Goal: Information Seeking & Learning: Check status

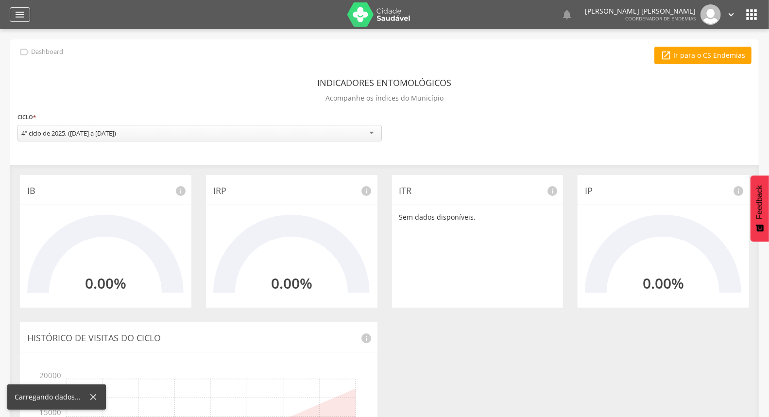
click at [16, 16] on icon "" at bounding box center [20, 15] width 12 height 12
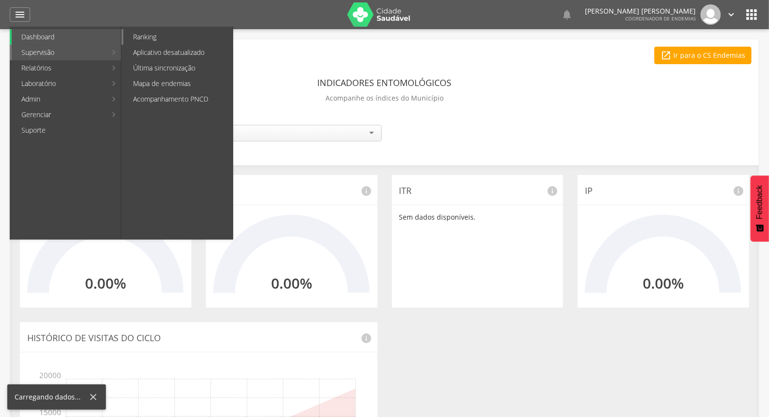
click at [158, 37] on link "Ranking" at bounding box center [177, 37] width 109 height 16
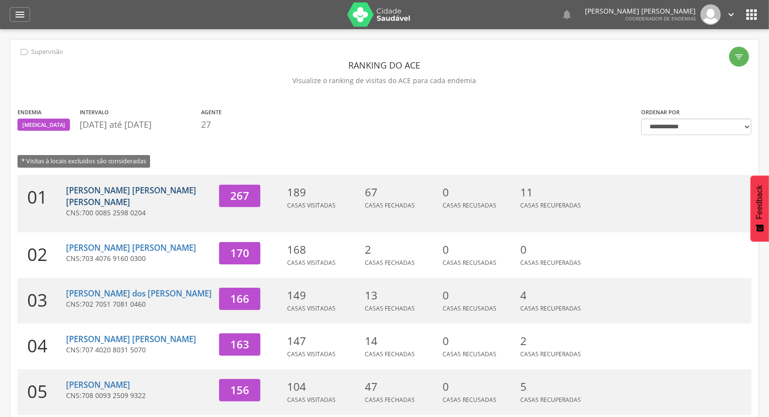
click at [121, 189] on link "[PERSON_NAME] [PERSON_NAME] [PERSON_NAME]" at bounding box center [131, 196] width 130 height 23
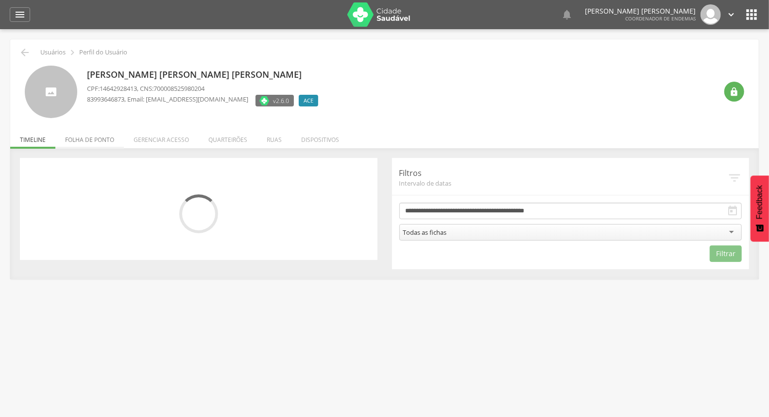
click at [88, 140] on li "Folha de ponto" at bounding box center [89, 137] width 69 height 23
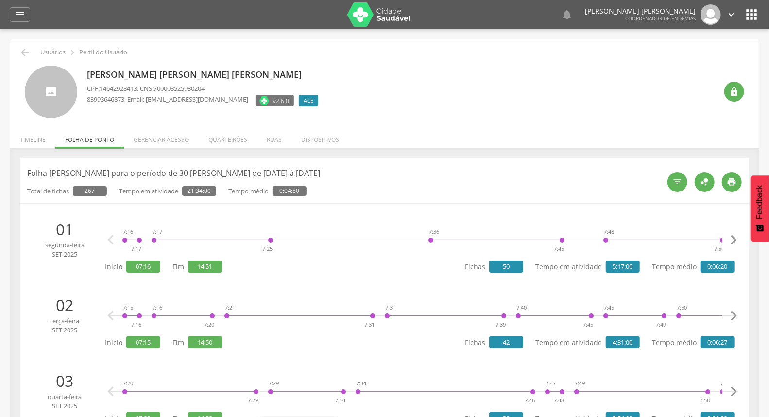
click at [23, 57] on icon "" at bounding box center [25, 53] width 12 height 12
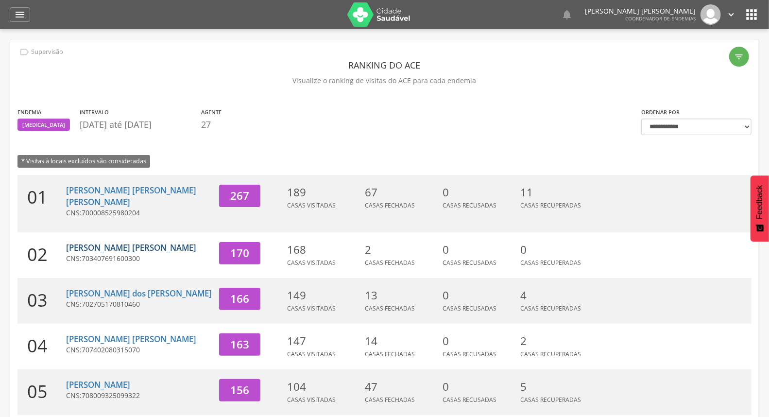
click at [72, 242] on link "[PERSON_NAME] [PERSON_NAME]" at bounding box center [131, 247] width 130 height 11
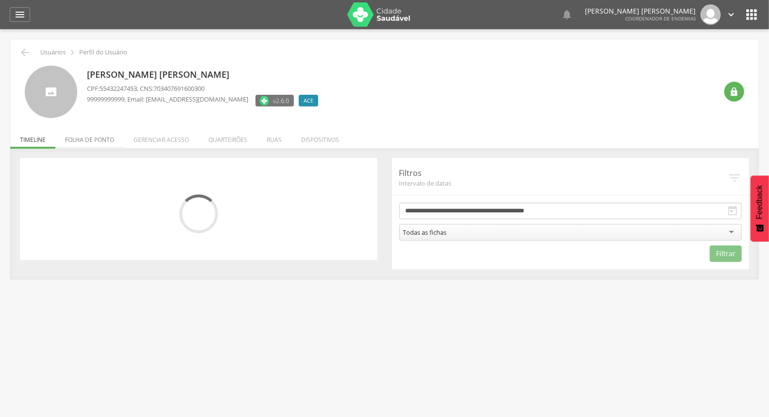
click at [69, 140] on li "Folha de ponto" at bounding box center [89, 137] width 69 height 23
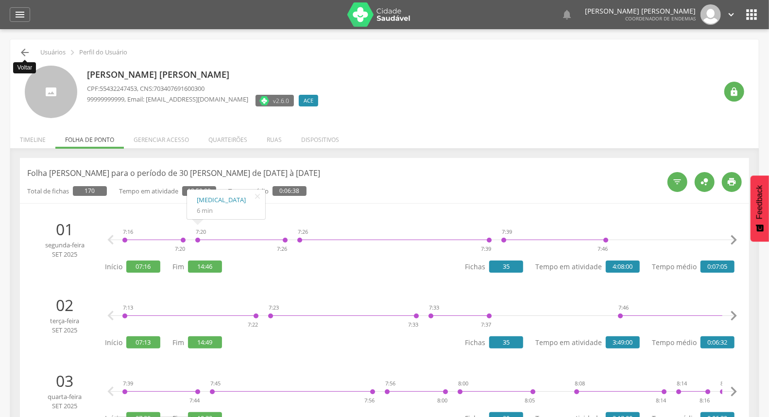
click at [20, 49] on icon "" at bounding box center [25, 53] width 12 height 12
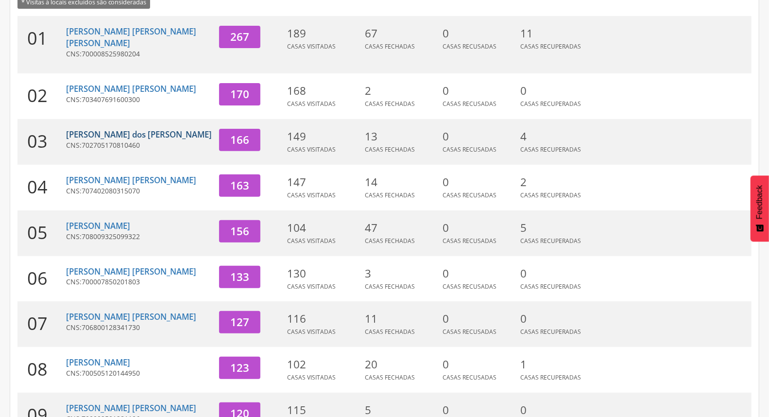
scroll to position [162, 0]
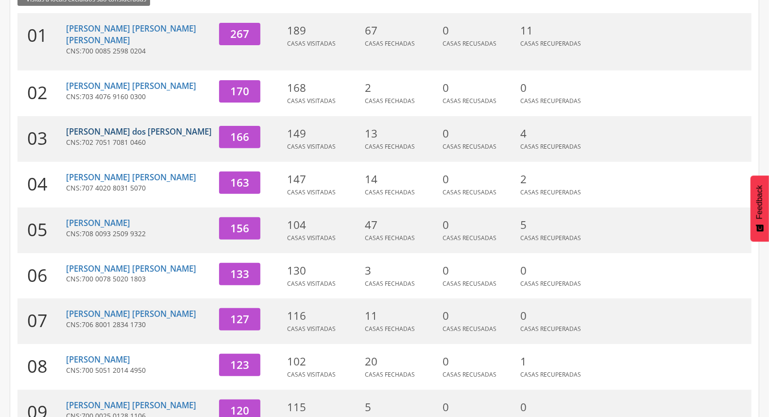
click at [100, 126] on link "[PERSON_NAME] dos [PERSON_NAME]" at bounding box center [139, 131] width 146 height 11
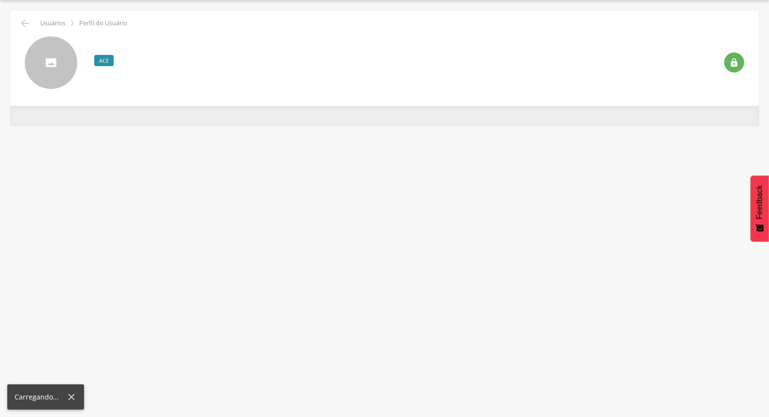
scroll to position [29, 0]
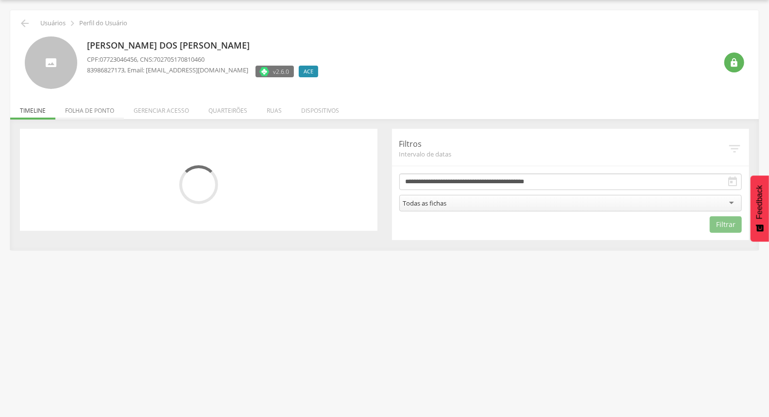
click at [101, 113] on li "Folha de ponto" at bounding box center [89, 108] width 69 height 23
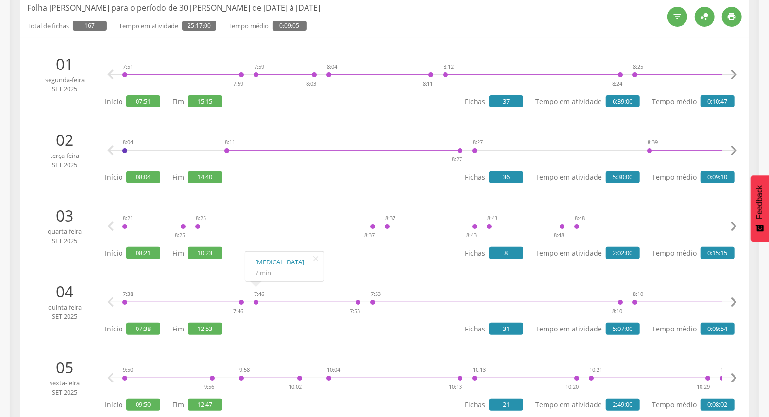
scroll to position [0, 0]
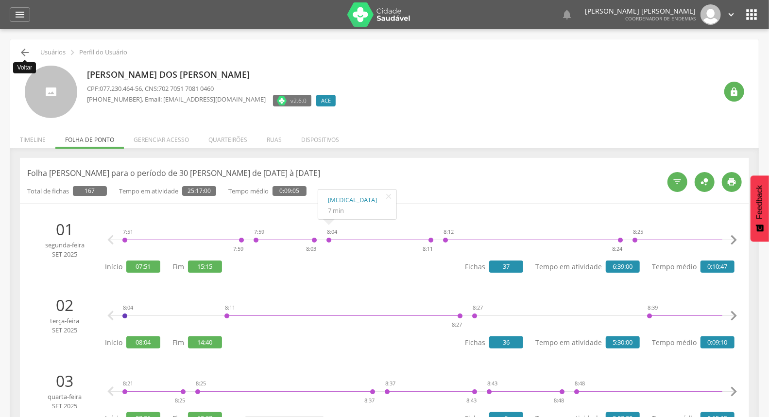
click at [27, 52] on icon "" at bounding box center [25, 53] width 12 height 12
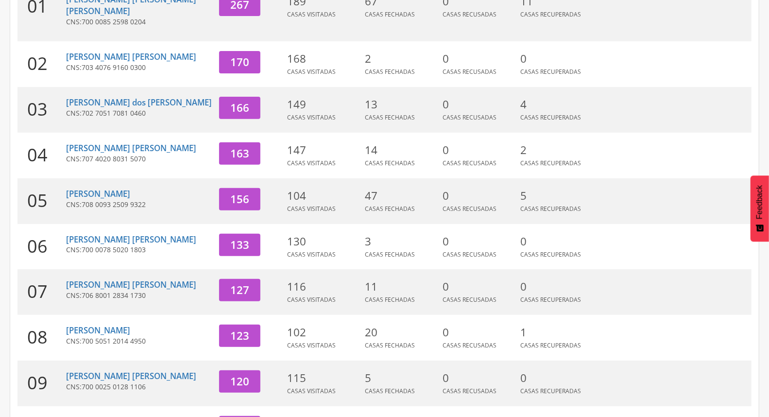
click at [106, 133] on div "[PERSON_NAME] [PERSON_NAME] CNS: 707 4020 8031 5070" at bounding box center [139, 156] width 146 height 46
click at [104, 142] on link "[PERSON_NAME] [PERSON_NAME]" at bounding box center [131, 147] width 130 height 11
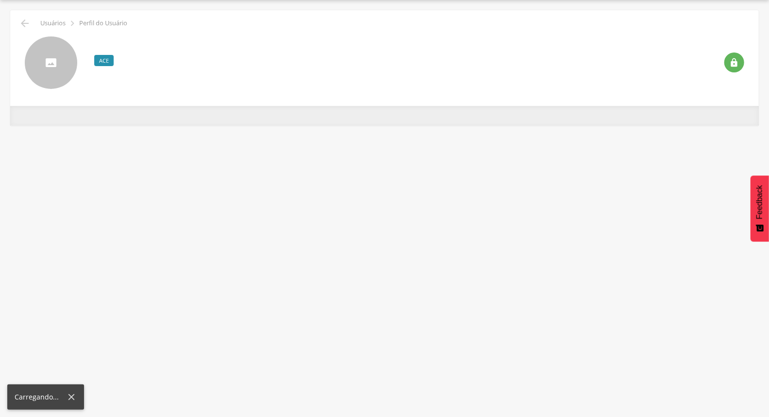
scroll to position [29, 0]
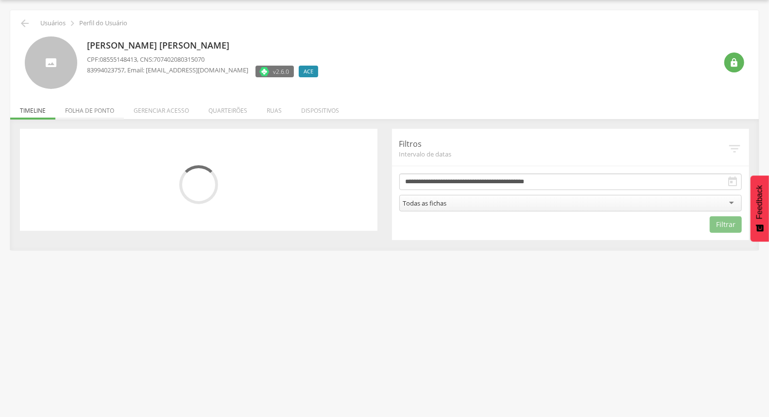
click at [79, 106] on li "Folha de ponto" at bounding box center [89, 108] width 69 height 23
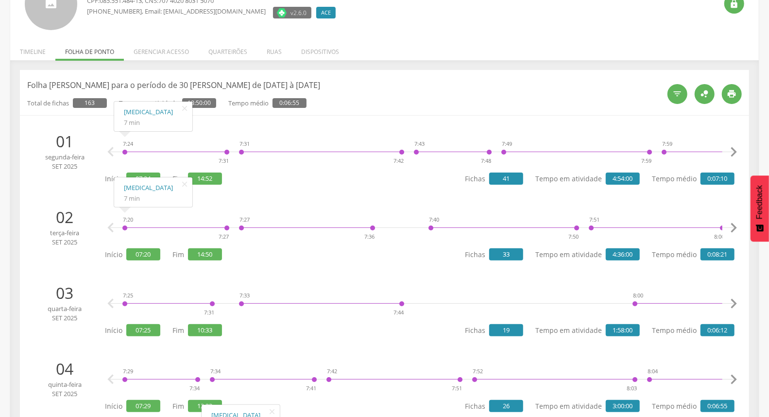
scroll to position [0, 0]
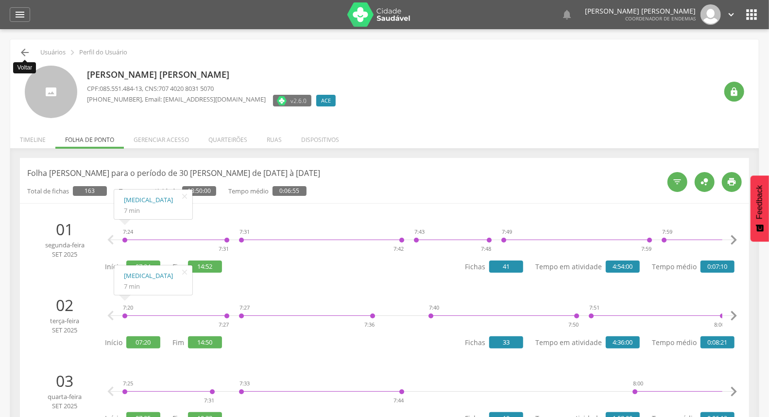
click at [22, 52] on icon "" at bounding box center [25, 53] width 12 height 12
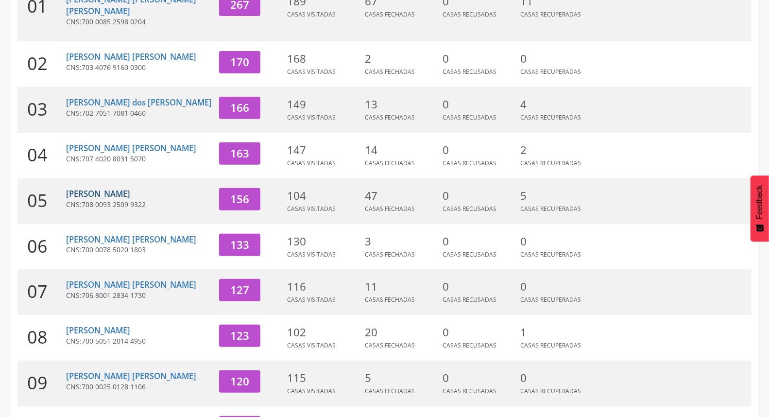
click at [76, 188] on link "[PERSON_NAME]" at bounding box center [98, 193] width 64 height 11
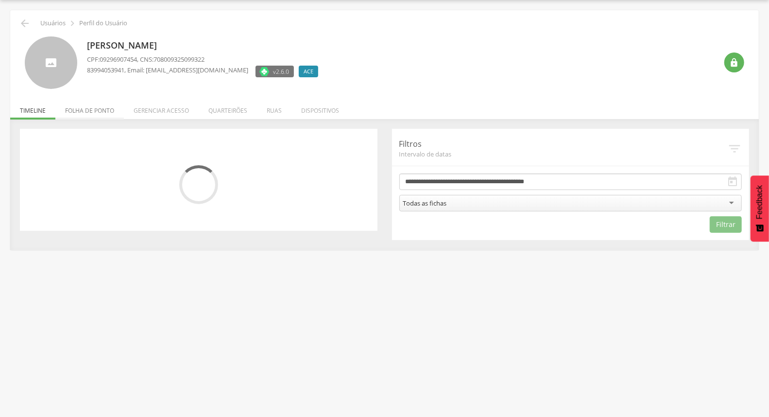
click at [87, 115] on li "Folha de ponto" at bounding box center [89, 108] width 69 height 23
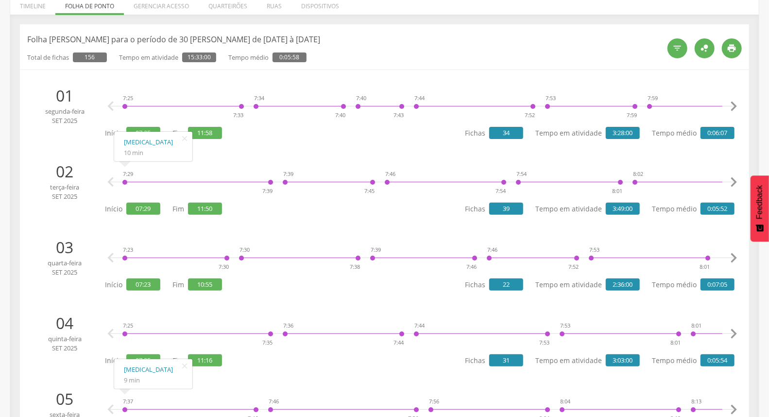
scroll to position [0, 0]
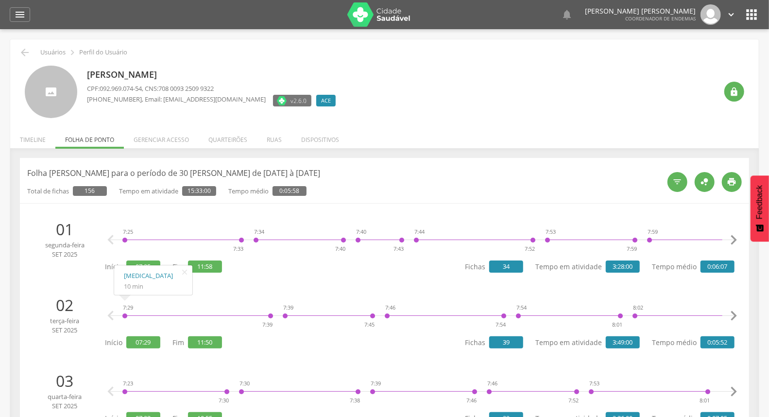
click at [25, 53] on icon "" at bounding box center [25, 53] width 12 height 12
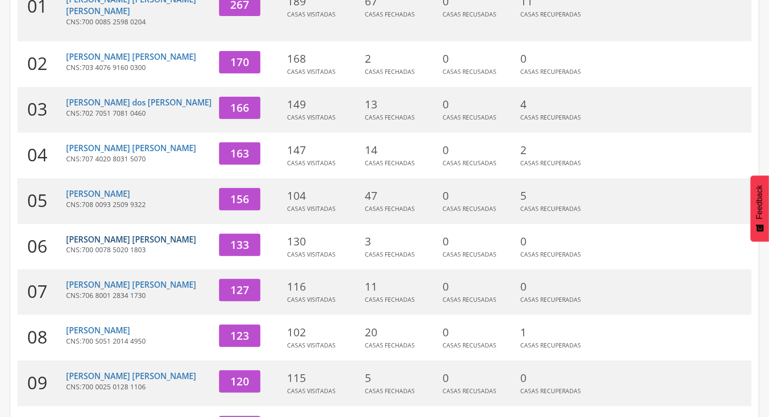
click at [87, 234] on link "[PERSON_NAME] [PERSON_NAME]" at bounding box center [131, 239] width 130 height 11
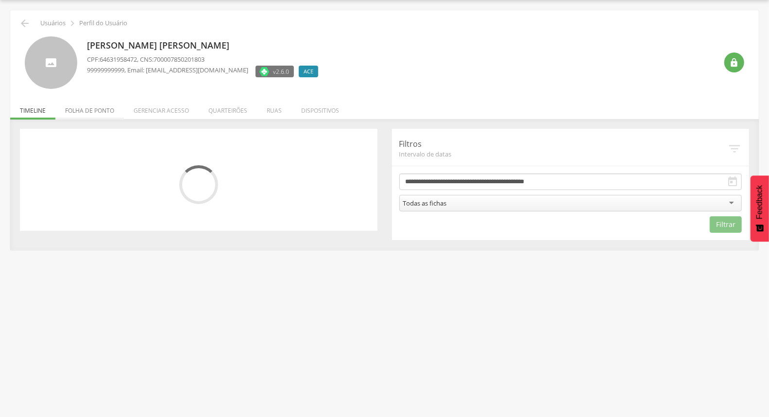
click at [93, 110] on li "Folha de ponto" at bounding box center [89, 108] width 69 height 23
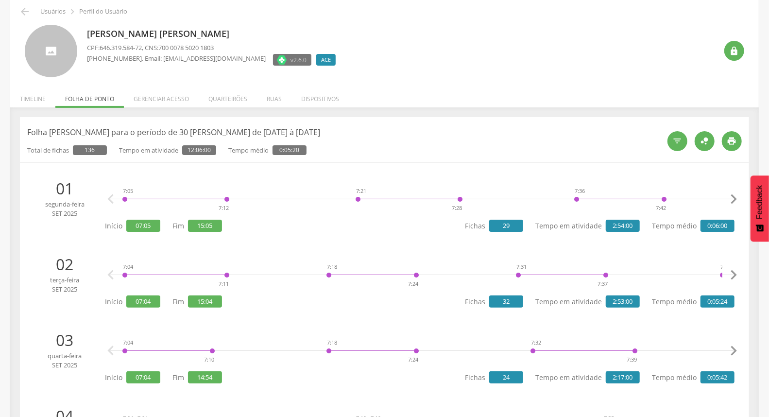
scroll to position [0, 0]
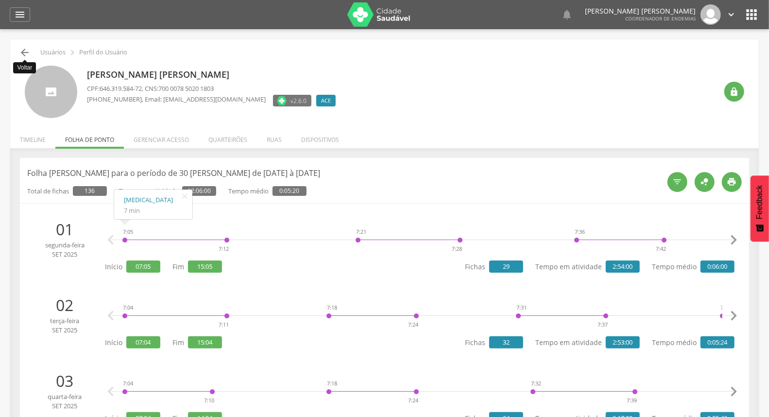
click at [21, 50] on icon "" at bounding box center [25, 53] width 12 height 12
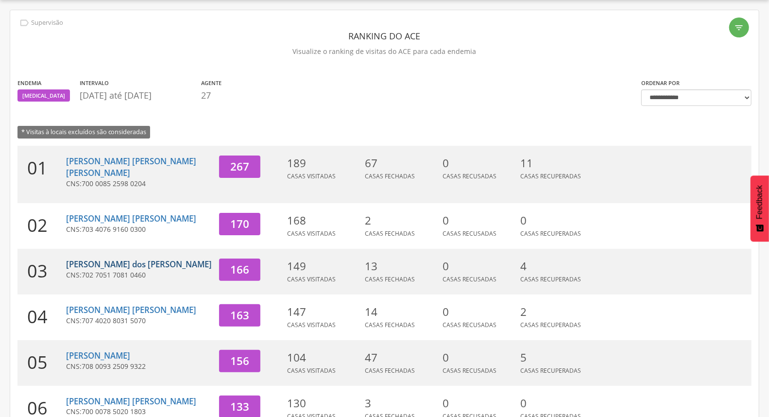
scroll to position [258, 0]
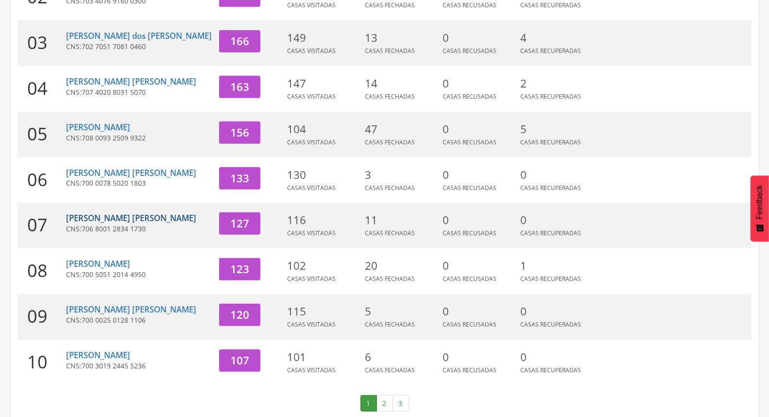
click at [90, 212] on link "[PERSON_NAME] [PERSON_NAME]" at bounding box center [131, 217] width 130 height 11
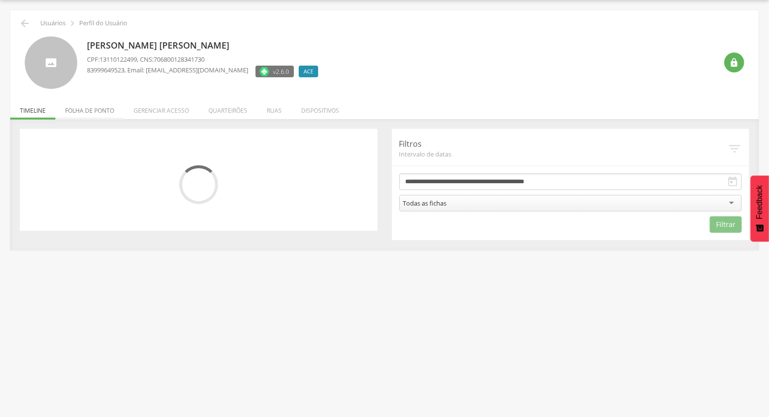
click at [107, 109] on li "Folha de ponto" at bounding box center [89, 108] width 69 height 23
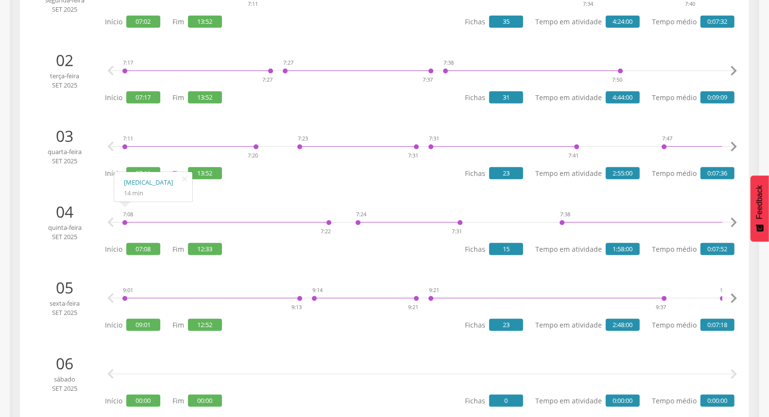
scroll to position [0, 0]
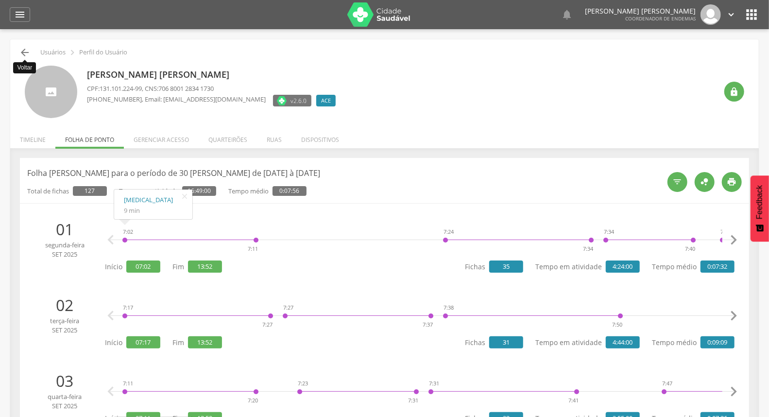
click at [26, 57] on icon "" at bounding box center [25, 53] width 12 height 12
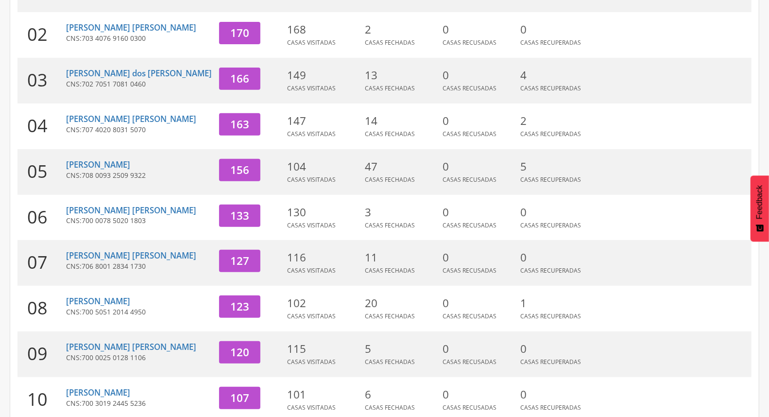
scroll to position [245, 0]
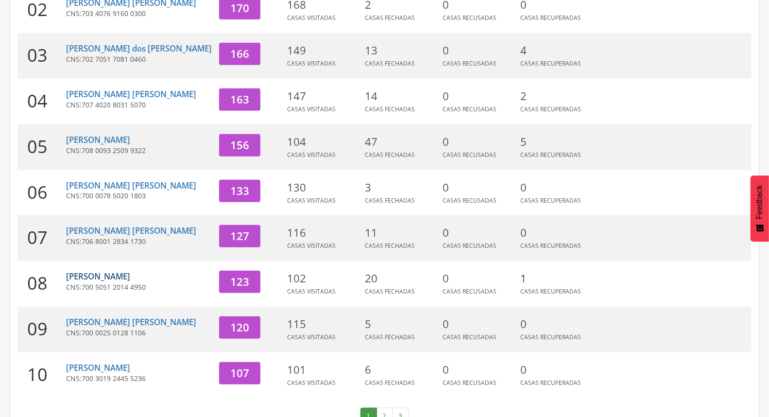
click at [90, 271] on link "[PERSON_NAME]" at bounding box center [98, 276] width 64 height 11
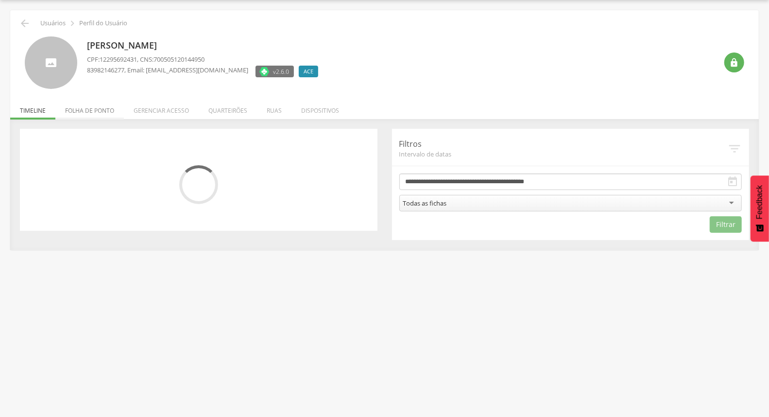
click at [98, 113] on li "Folha de ponto" at bounding box center [89, 108] width 69 height 23
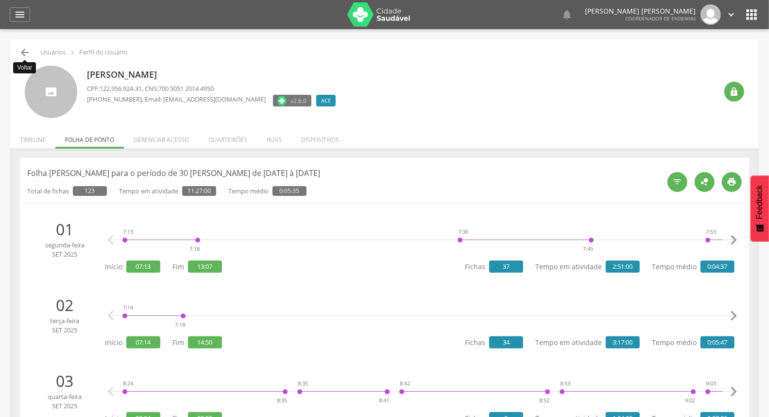
click at [21, 55] on icon "" at bounding box center [25, 53] width 12 height 12
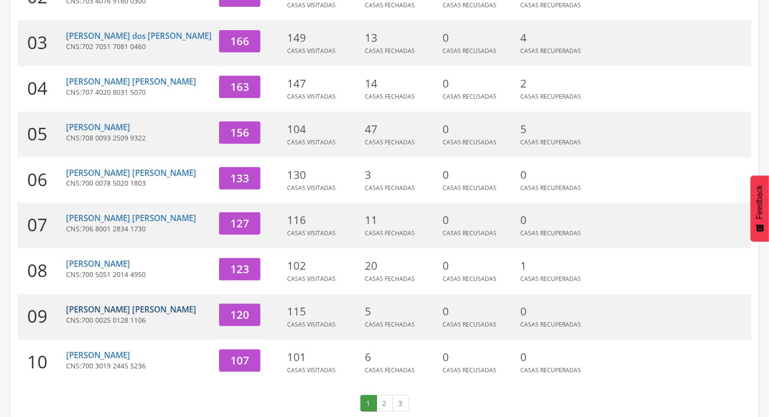
click at [88, 304] on link "[PERSON_NAME] [PERSON_NAME]" at bounding box center [131, 309] width 130 height 11
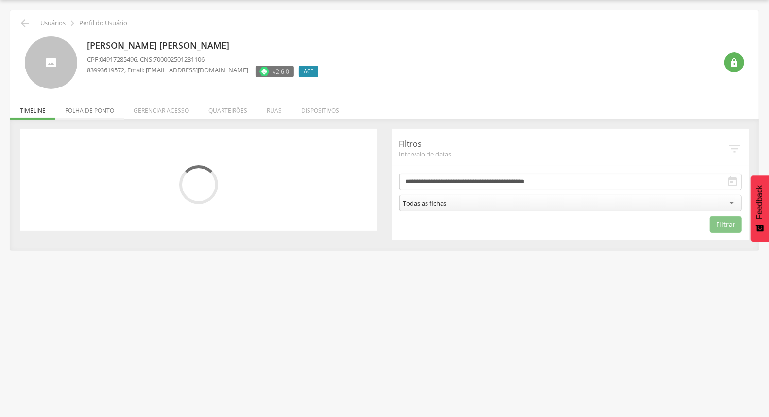
click at [91, 114] on li "Folha de ponto" at bounding box center [89, 108] width 69 height 23
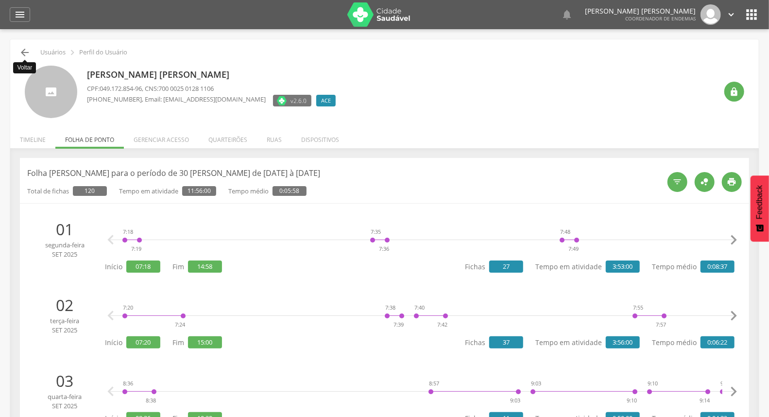
click at [23, 54] on icon "" at bounding box center [25, 53] width 12 height 12
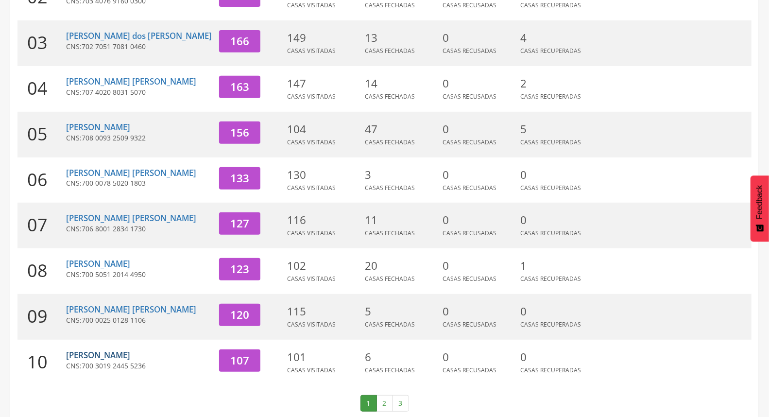
click at [98, 349] on link "[PERSON_NAME]" at bounding box center [98, 354] width 64 height 11
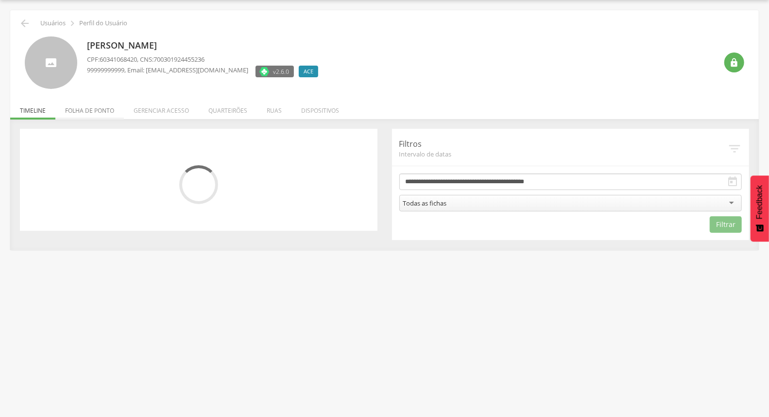
click at [100, 109] on li "Folha de ponto" at bounding box center [89, 108] width 69 height 23
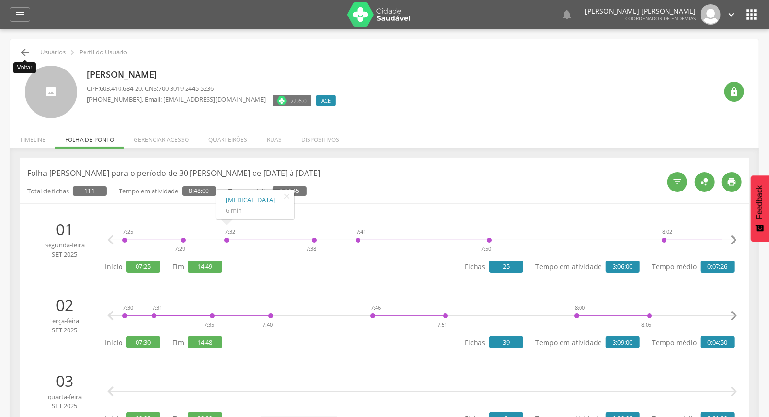
click at [22, 55] on icon "" at bounding box center [25, 53] width 12 height 12
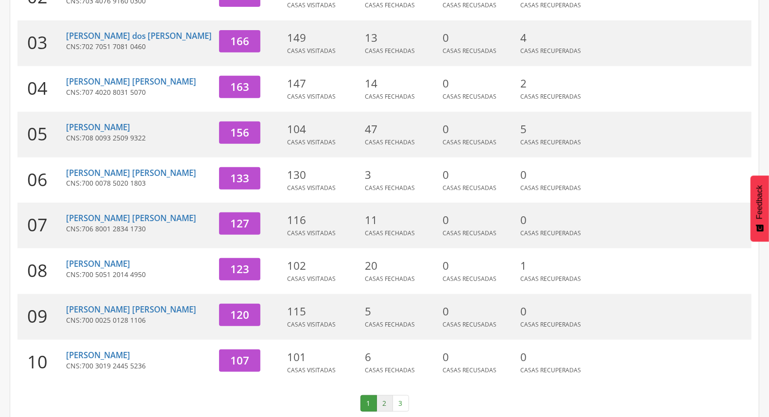
click at [379, 395] on link "2" at bounding box center [385, 403] width 17 height 17
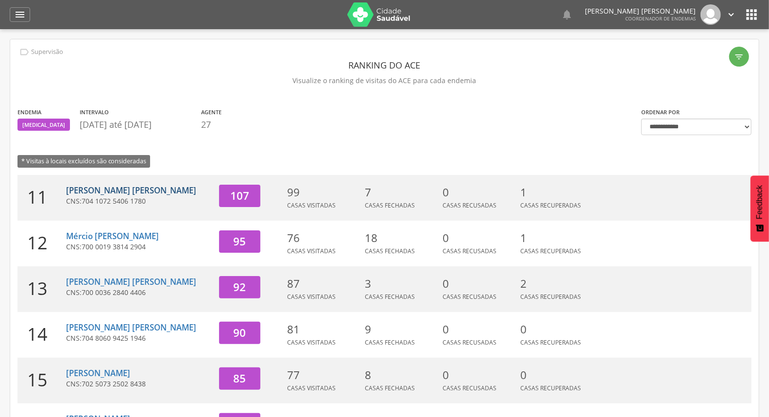
click at [94, 193] on link "[PERSON_NAME] [PERSON_NAME]" at bounding box center [131, 190] width 130 height 11
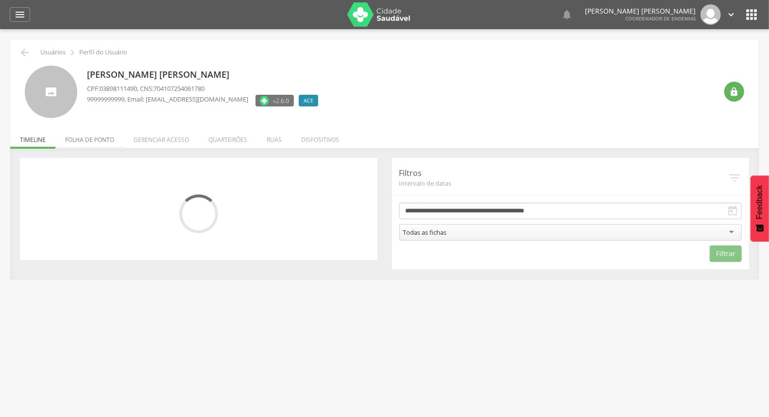
click at [104, 136] on li "Folha de ponto" at bounding box center [89, 137] width 69 height 23
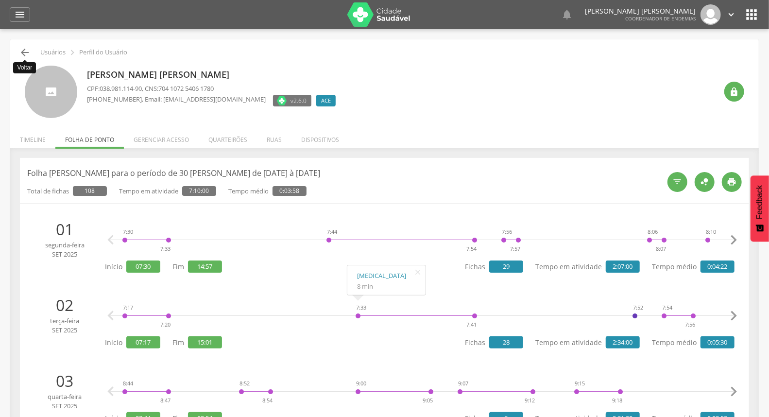
click at [24, 51] on icon "" at bounding box center [25, 53] width 12 height 12
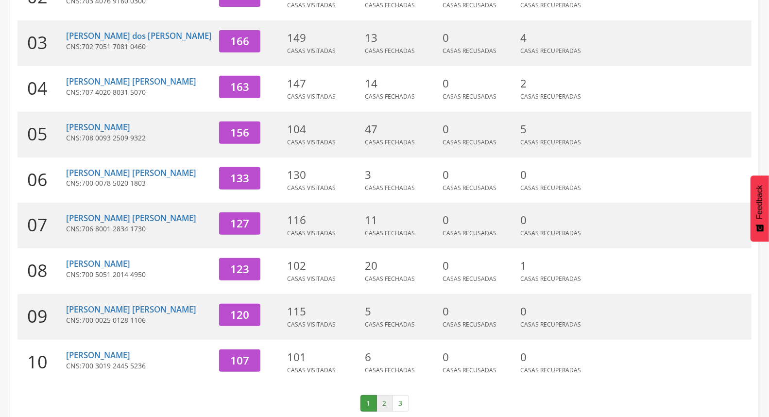
click at [382, 395] on link "2" at bounding box center [385, 403] width 17 height 17
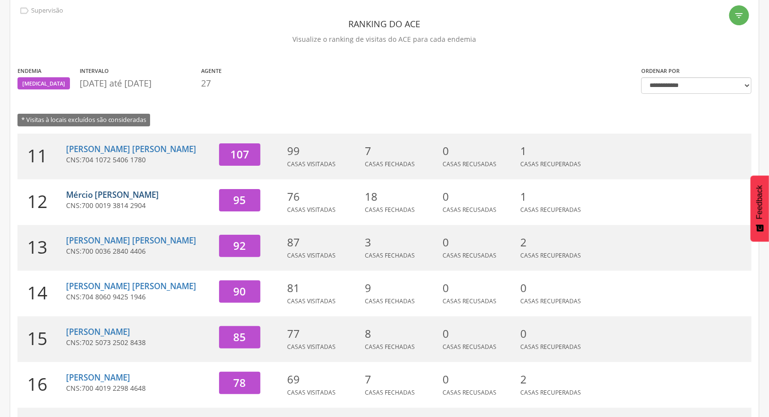
click at [101, 198] on link "Mércio [PERSON_NAME]" at bounding box center [112, 194] width 93 height 11
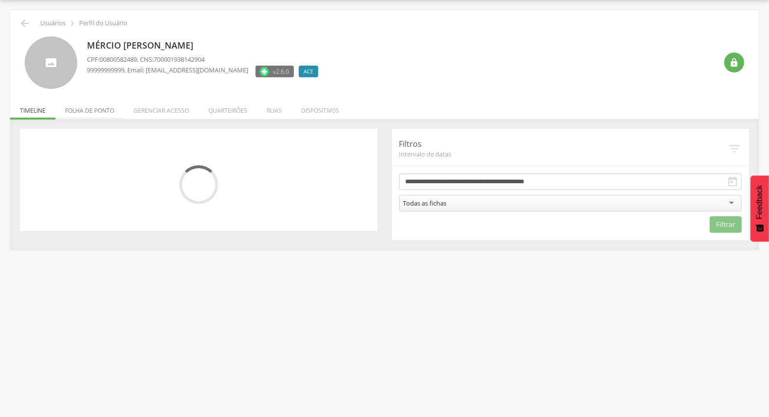
click at [102, 112] on li "Folha de ponto" at bounding box center [89, 108] width 69 height 23
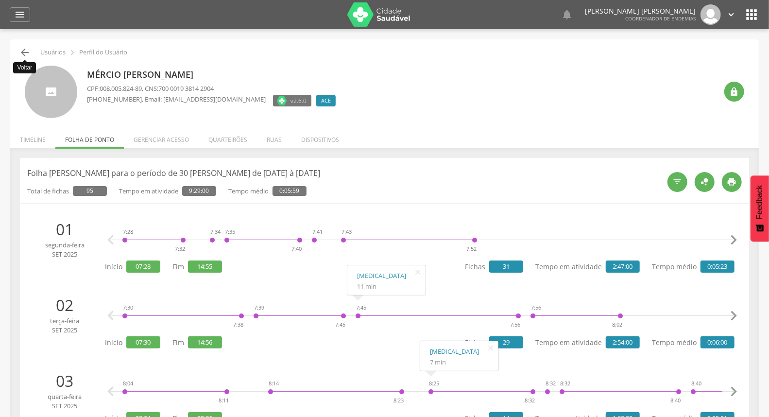
click at [23, 52] on icon "" at bounding box center [25, 53] width 12 height 12
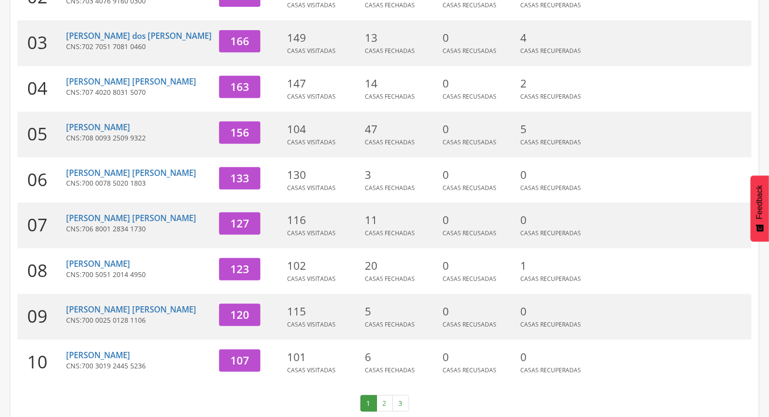
drag, startPoint x: 389, startPoint y: 392, endPoint x: 381, endPoint y: 389, distance: 8.5
click at [389, 395] on link "2" at bounding box center [385, 403] width 17 height 17
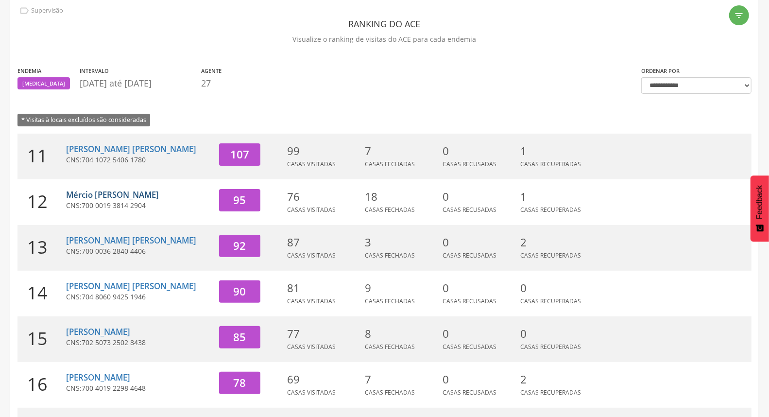
click at [94, 192] on link "Mércio [PERSON_NAME]" at bounding box center [112, 194] width 93 height 11
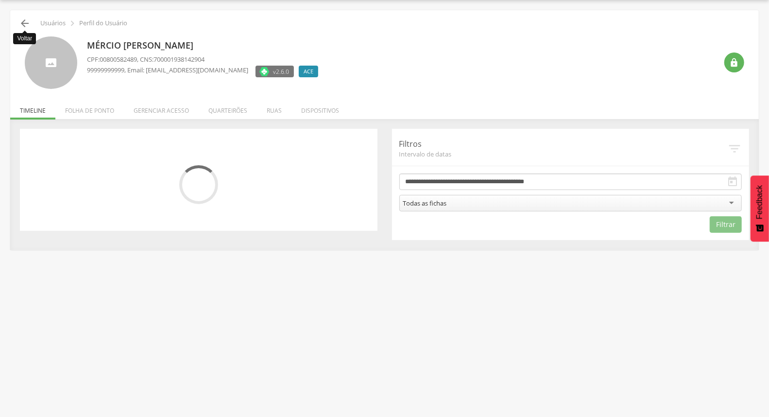
click at [27, 26] on icon "" at bounding box center [25, 23] width 12 height 12
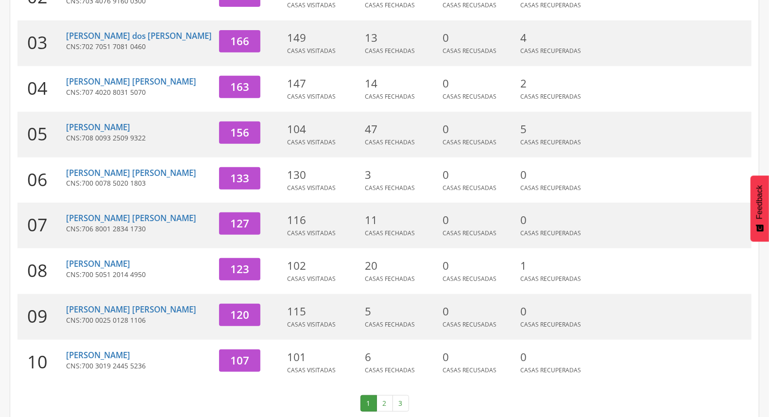
click at [386, 395] on link "2" at bounding box center [385, 403] width 17 height 17
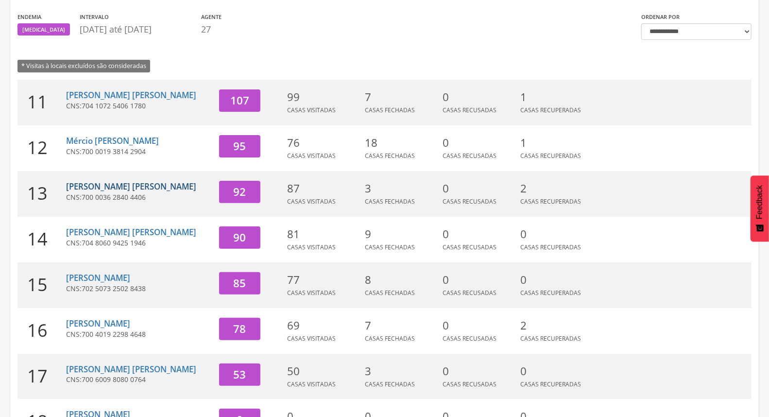
click at [123, 181] on link "[PERSON_NAME] [PERSON_NAME]" at bounding box center [131, 186] width 130 height 11
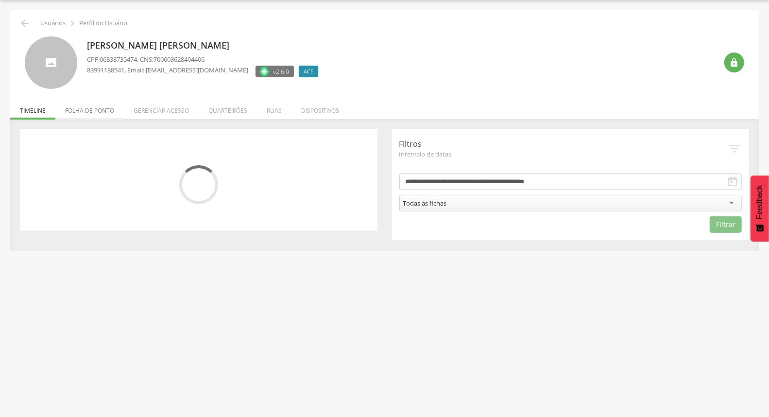
click at [111, 114] on li "Folha de ponto" at bounding box center [89, 108] width 69 height 23
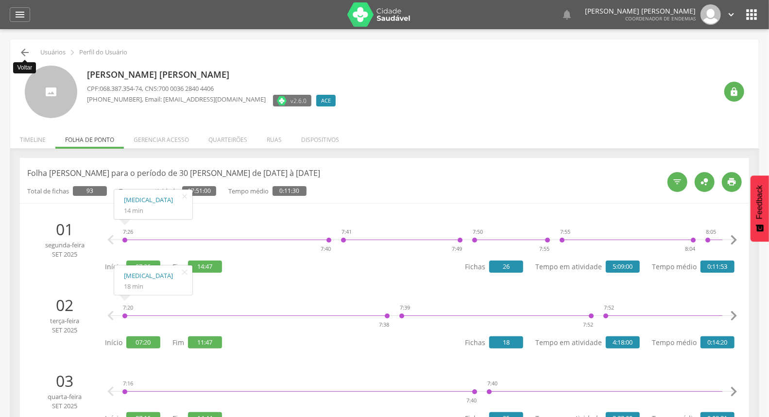
click at [26, 51] on icon "" at bounding box center [25, 53] width 12 height 12
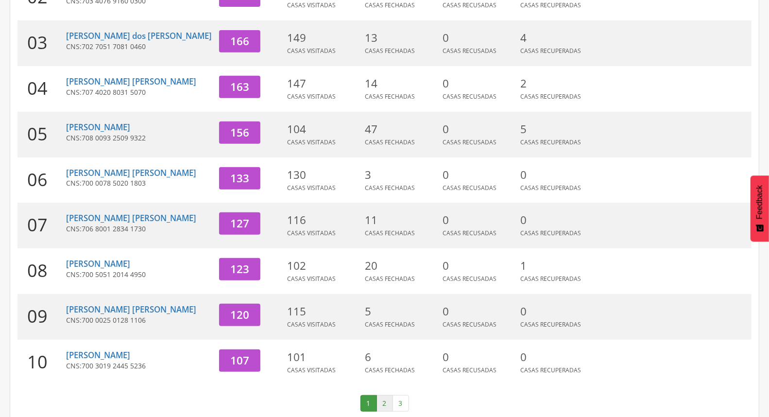
click at [383, 395] on link "2" at bounding box center [385, 403] width 17 height 17
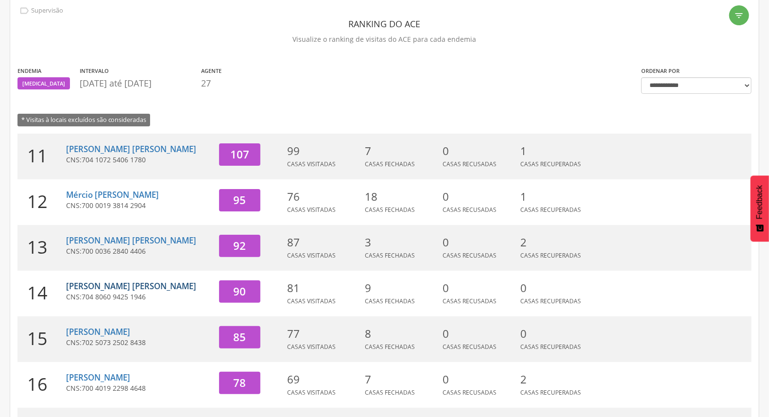
drag, startPoint x: 86, startPoint y: 292, endPoint x: 83, endPoint y: 283, distance: 9.2
click at [85, 292] on span "704 8060 9425 1946" at bounding box center [114, 296] width 64 height 9
click at [83, 283] on link "[PERSON_NAME] [PERSON_NAME]" at bounding box center [131, 285] width 130 height 11
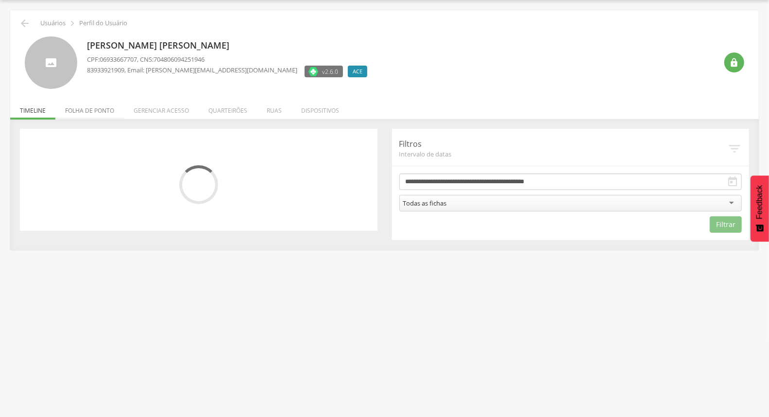
click at [98, 118] on li "Folha de ponto" at bounding box center [89, 108] width 69 height 23
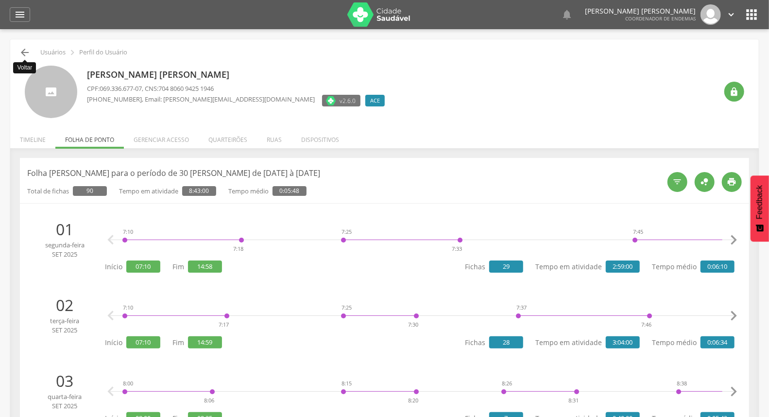
click at [25, 54] on icon "" at bounding box center [25, 53] width 12 height 12
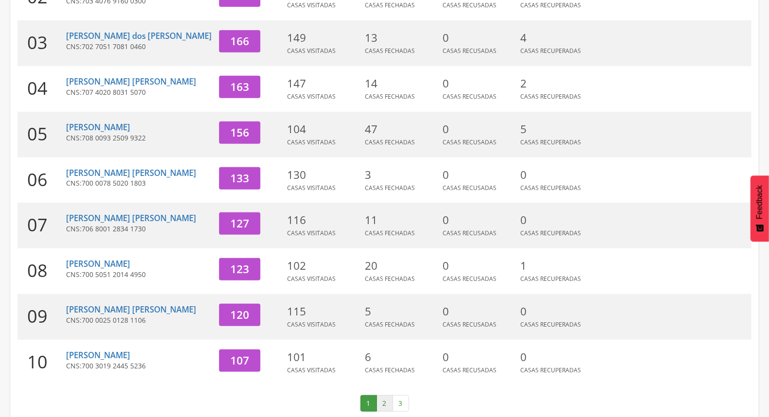
click at [382, 395] on link "2" at bounding box center [385, 403] width 17 height 17
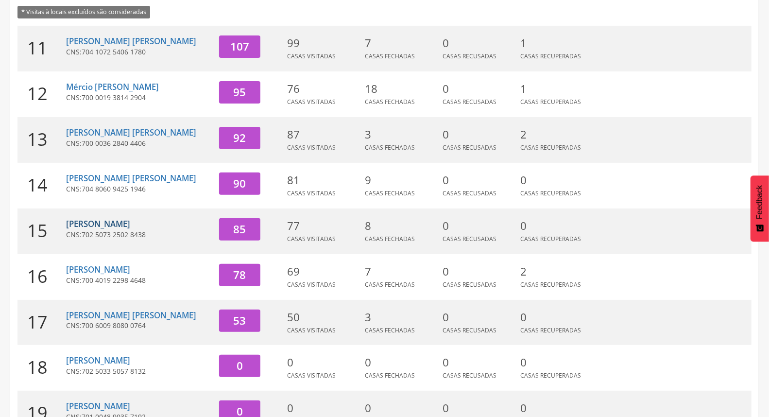
click at [128, 225] on link "[PERSON_NAME]" at bounding box center [98, 223] width 64 height 11
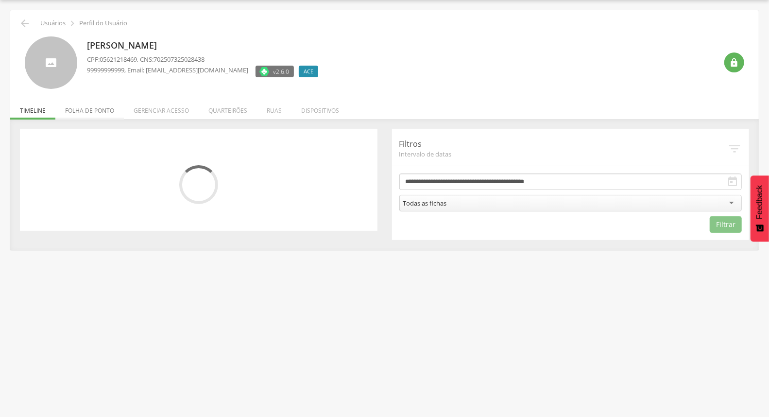
click at [89, 115] on li "Folha de ponto" at bounding box center [89, 108] width 69 height 23
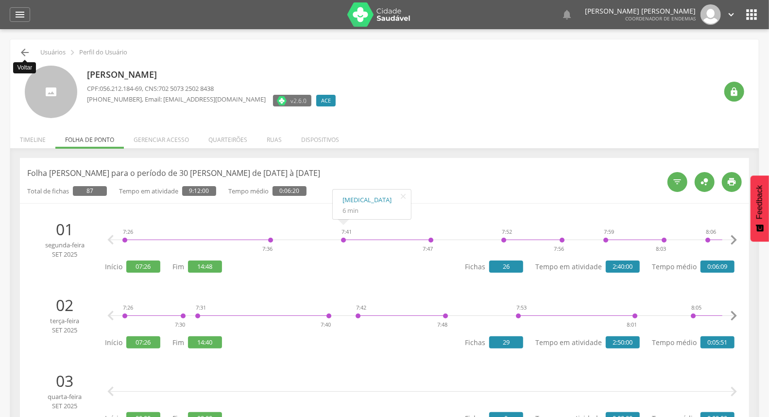
click at [26, 57] on icon "" at bounding box center [25, 53] width 12 height 12
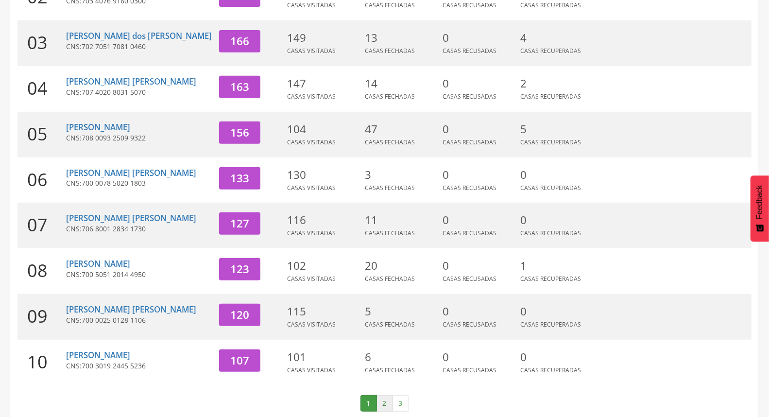
click at [381, 395] on link "2" at bounding box center [385, 403] width 17 height 17
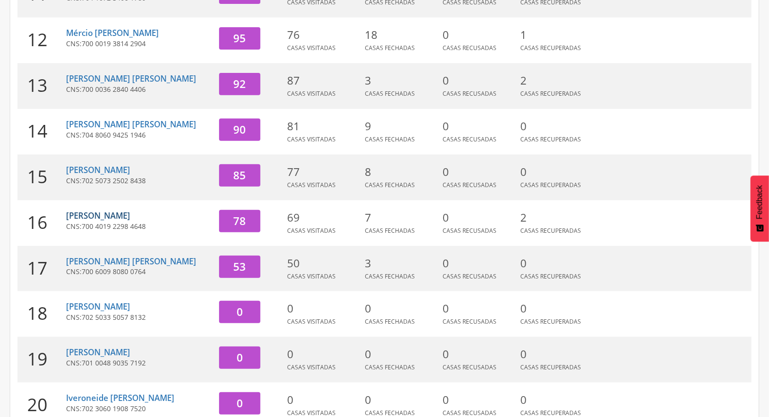
click at [88, 217] on link "[PERSON_NAME]" at bounding box center [98, 215] width 64 height 11
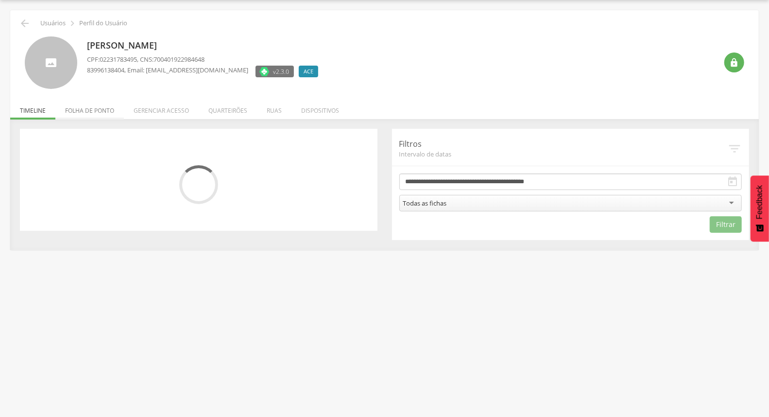
click at [102, 118] on li "Folha de ponto" at bounding box center [89, 108] width 69 height 23
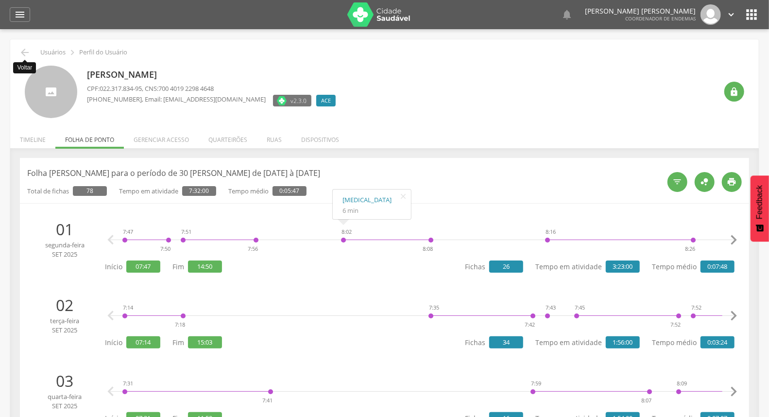
click at [22, 57] on icon "" at bounding box center [25, 53] width 12 height 12
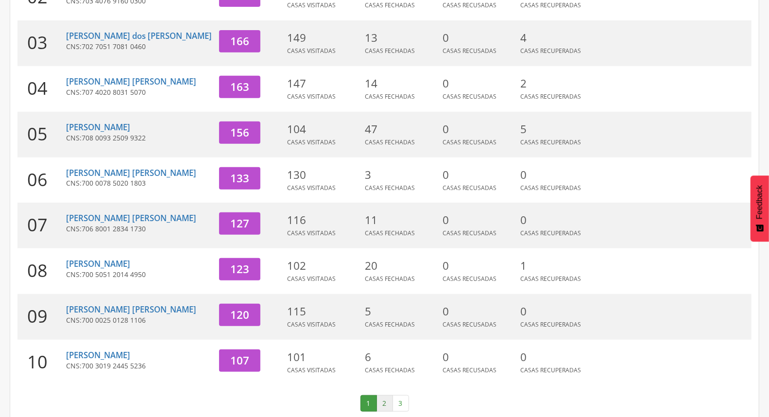
click at [381, 395] on link "2" at bounding box center [385, 403] width 17 height 17
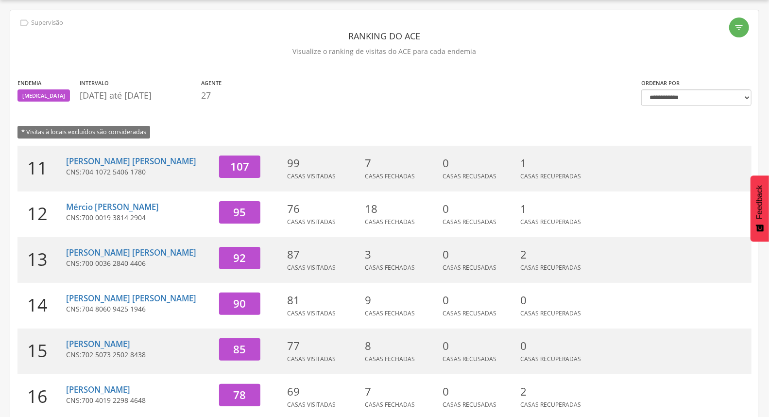
scroll to position [258, 0]
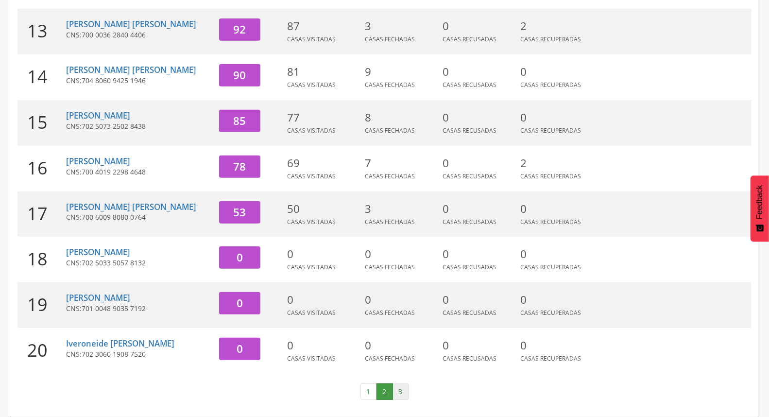
click at [406, 392] on link "3" at bounding box center [401, 391] width 17 height 17
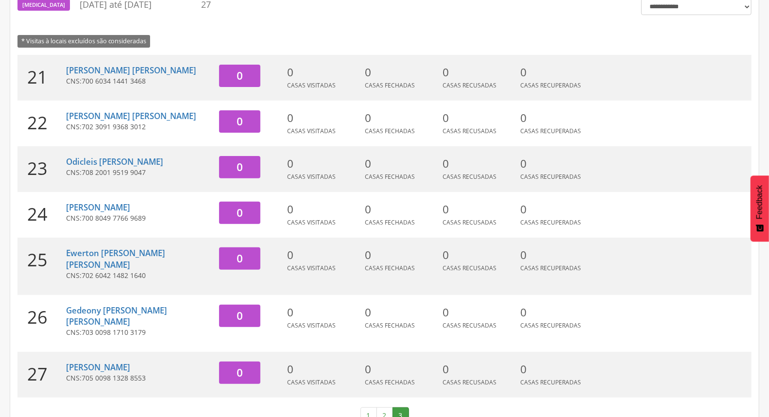
scroll to position [66, 0]
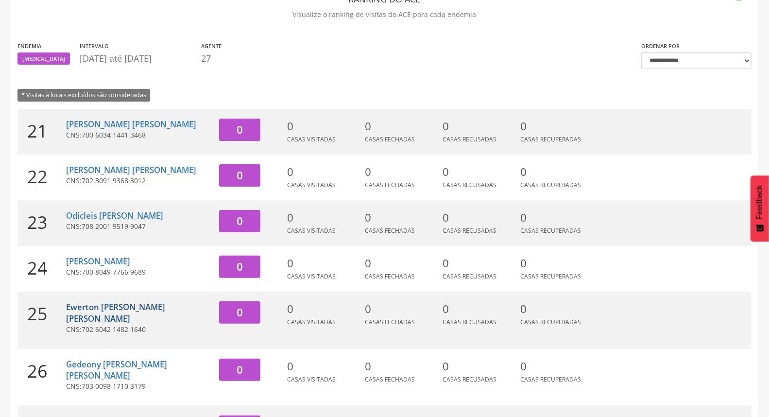
click at [121, 309] on link "Ewerton [PERSON_NAME] [PERSON_NAME]" at bounding box center [115, 312] width 99 height 23
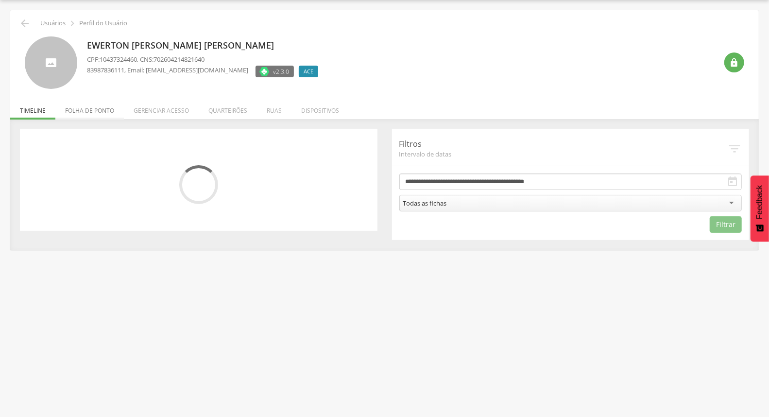
click at [102, 110] on li "Folha de ponto" at bounding box center [89, 108] width 69 height 23
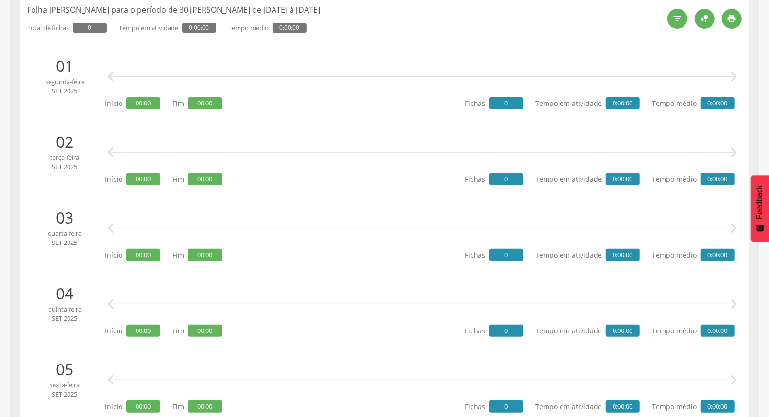
scroll to position [0, 0]
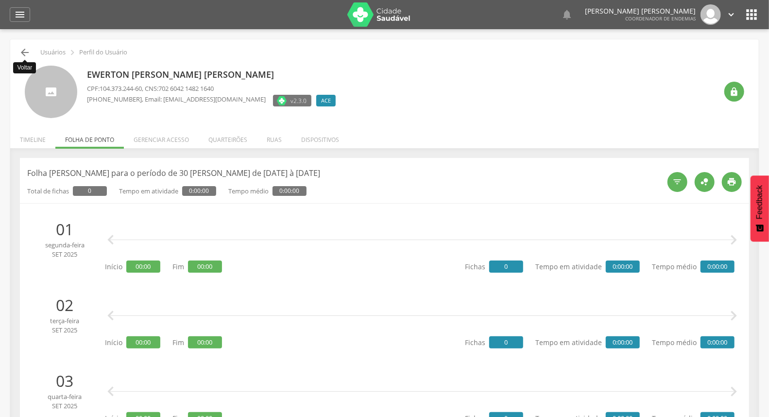
click at [26, 51] on icon "" at bounding box center [25, 53] width 12 height 12
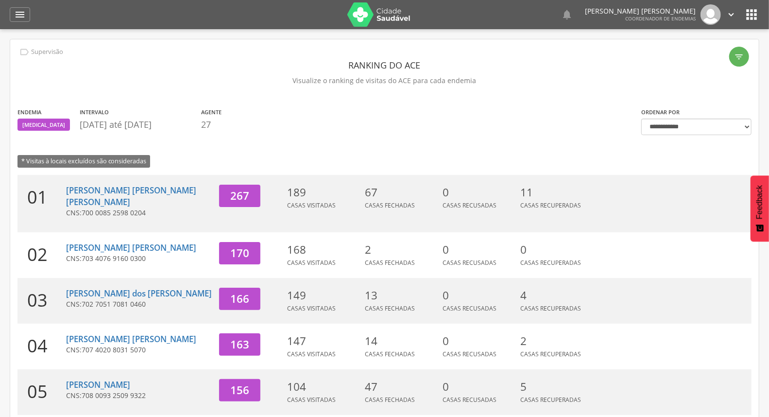
click at [399, 141] on div "Endemia [MEDICAL_DATA] Intervalo [DATE] até [DATE] Agente 27 * Visitas à locais…" at bounding box center [322, 141] width 624 height 68
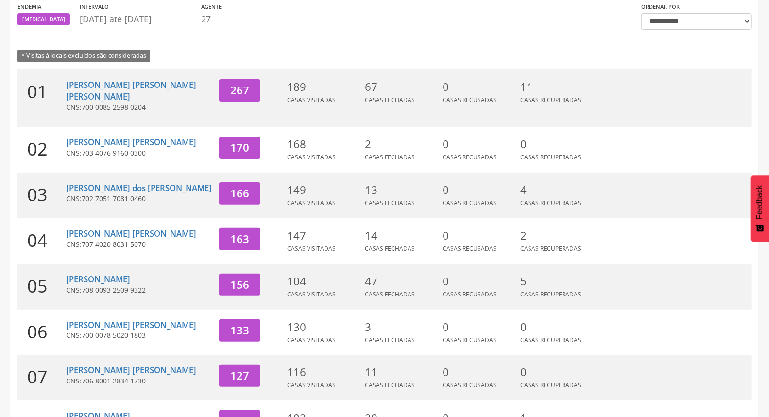
scroll to position [258, 0]
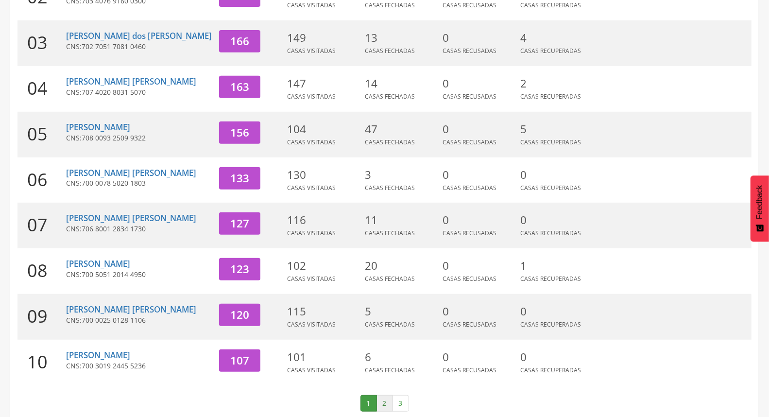
click at [382, 395] on link "2" at bounding box center [385, 403] width 17 height 17
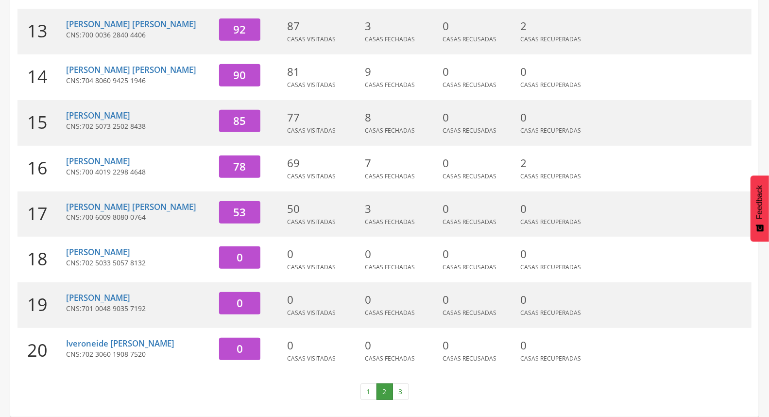
scroll to position [0, 0]
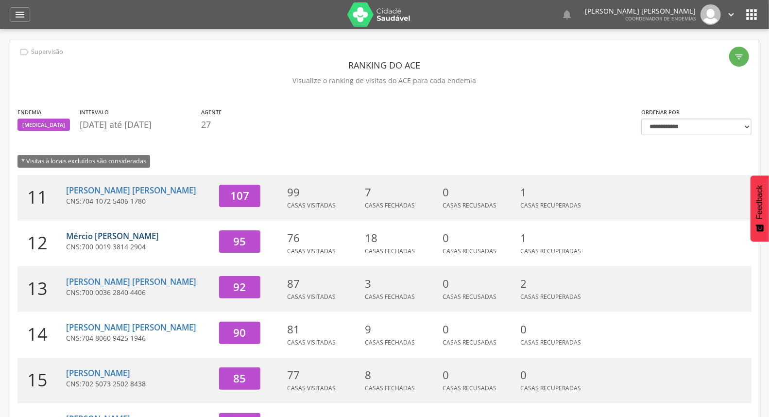
click at [122, 234] on link "Mércio [PERSON_NAME]" at bounding box center [112, 235] width 93 height 11
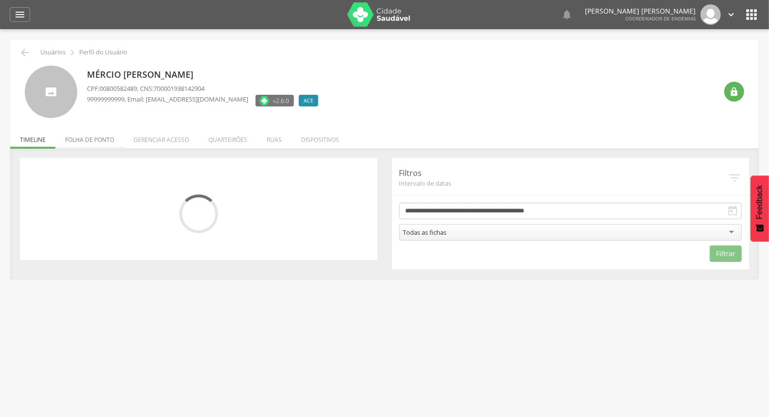
click at [83, 141] on li "Folha de ponto" at bounding box center [89, 137] width 69 height 23
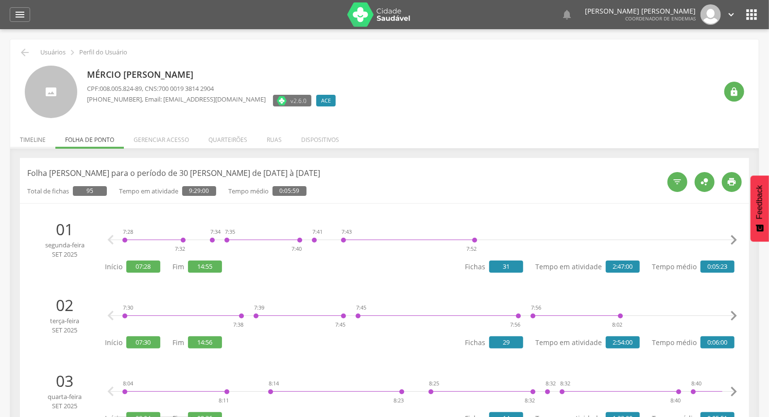
click at [37, 134] on li "Timeline" at bounding box center [32, 137] width 45 height 23
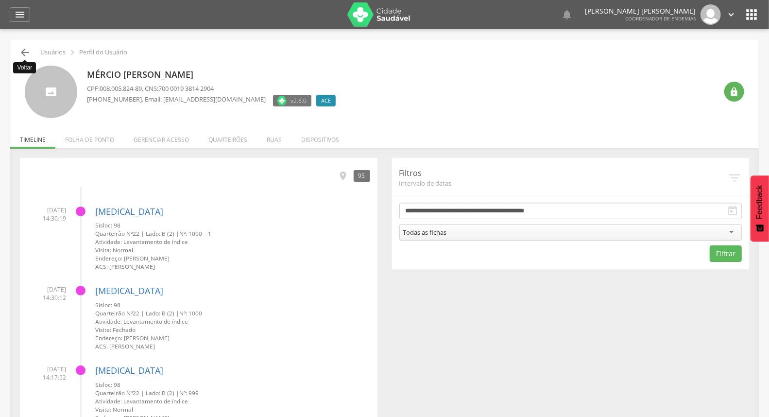
click at [26, 52] on icon "" at bounding box center [25, 53] width 12 height 12
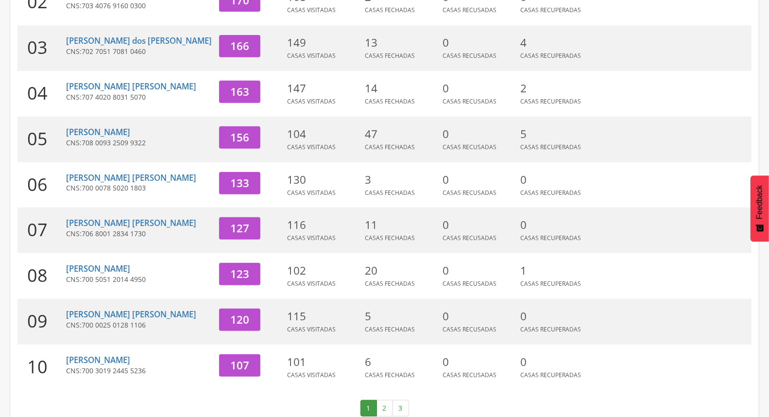
scroll to position [258, 0]
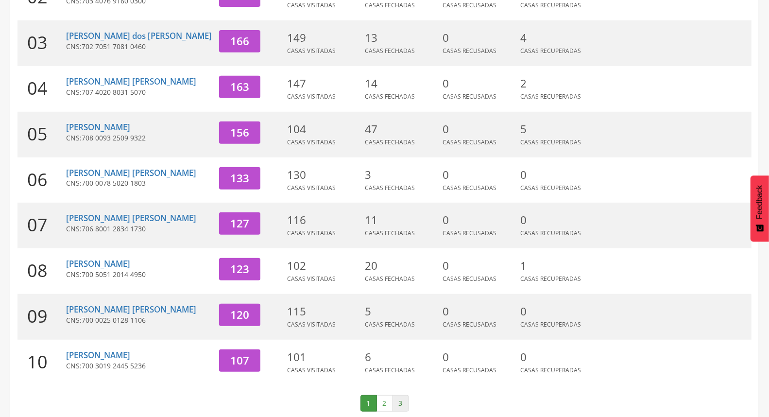
click at [403, 395] on link "3" at bounding box center [401, 403] width 17 height 17
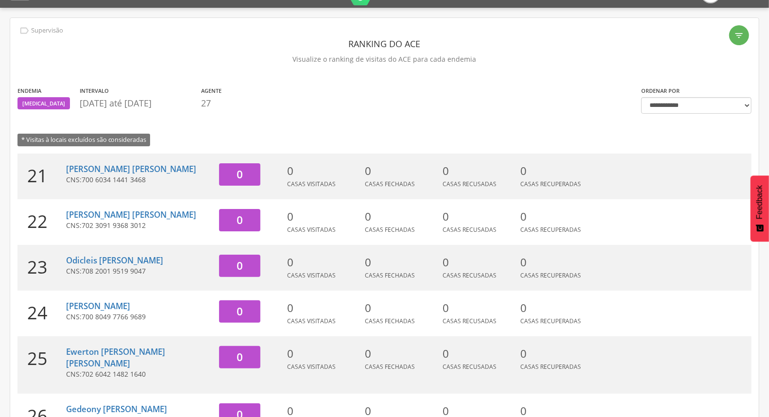
scroll to position [0, 0]
